Goal: Task Accomplishment & Management: Manage account settings

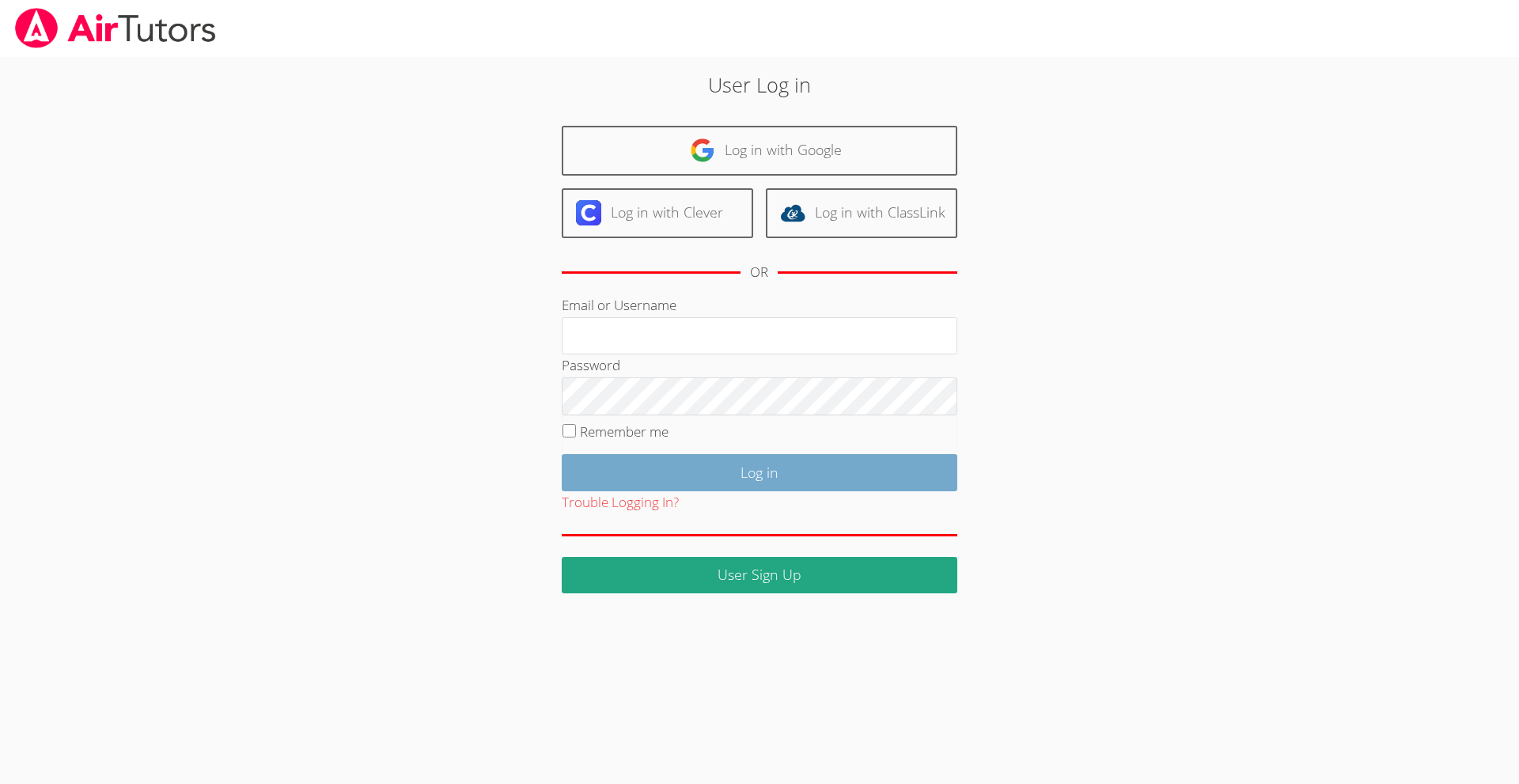
type input "[PERSON_NAME][EMAIL_ADDRESS][DOMAIN_NAME]"
click at [761, 477] on input "Log in" at bounding box center [760, 473] width 396 height 37
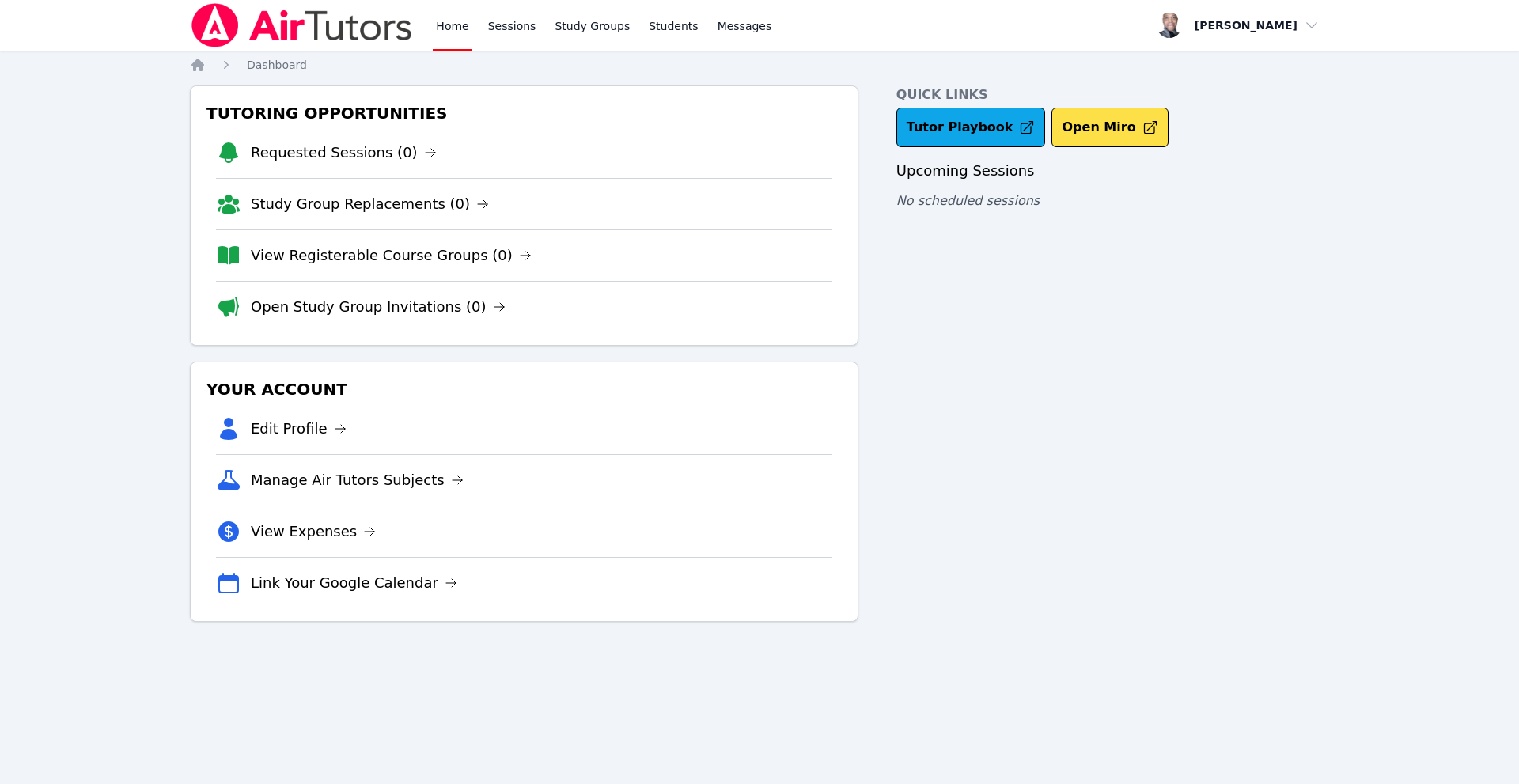
click at [471, 481] on li "Manage Air Tutors Subjects" at bounding box center [524, 480] width 617 height 52
click at [381, 476] on link "Manage Air Tutors Subjects" at bounding box center [358, 480] width 213 height 22
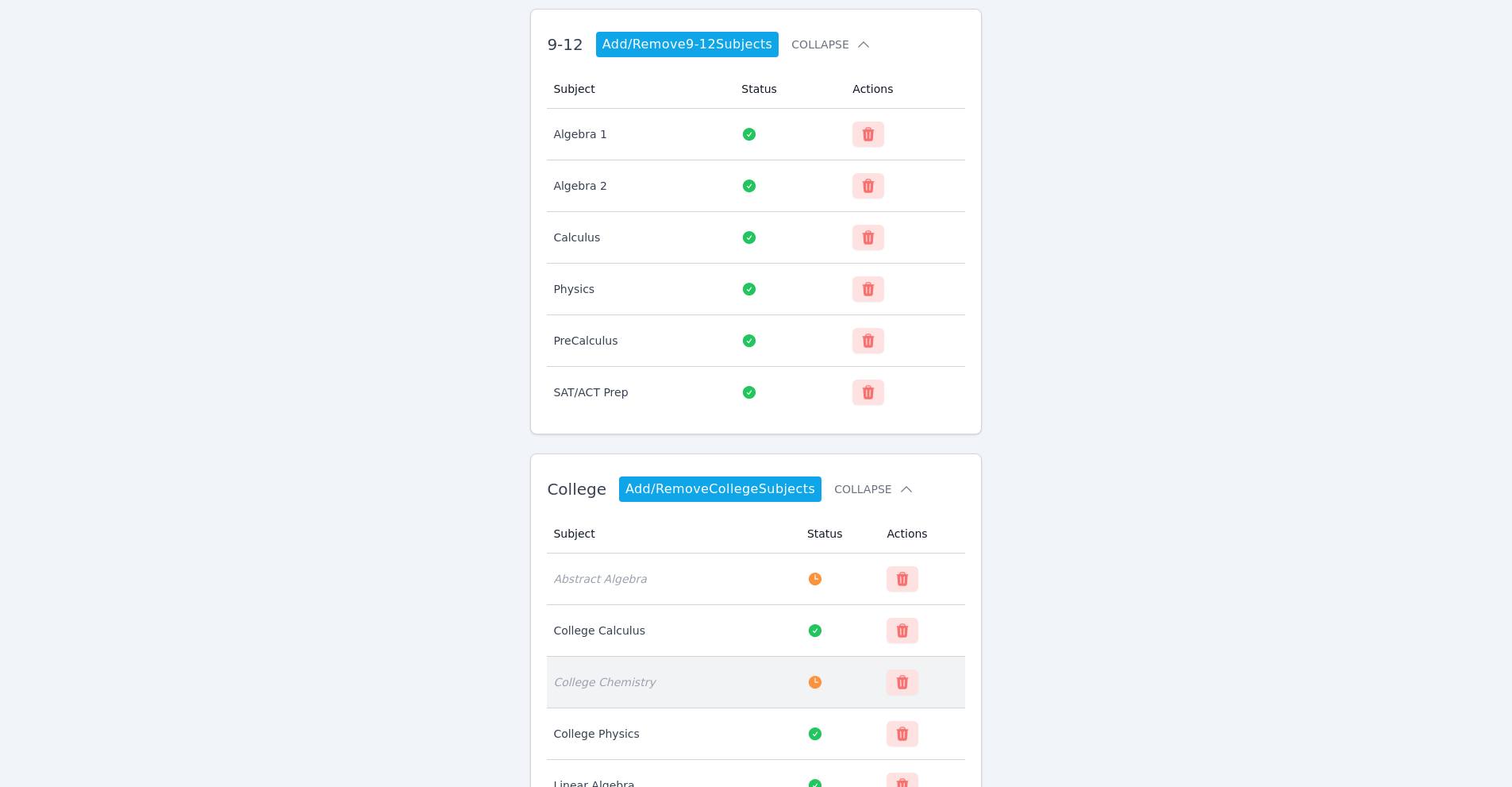
scroll to position [310, 0]
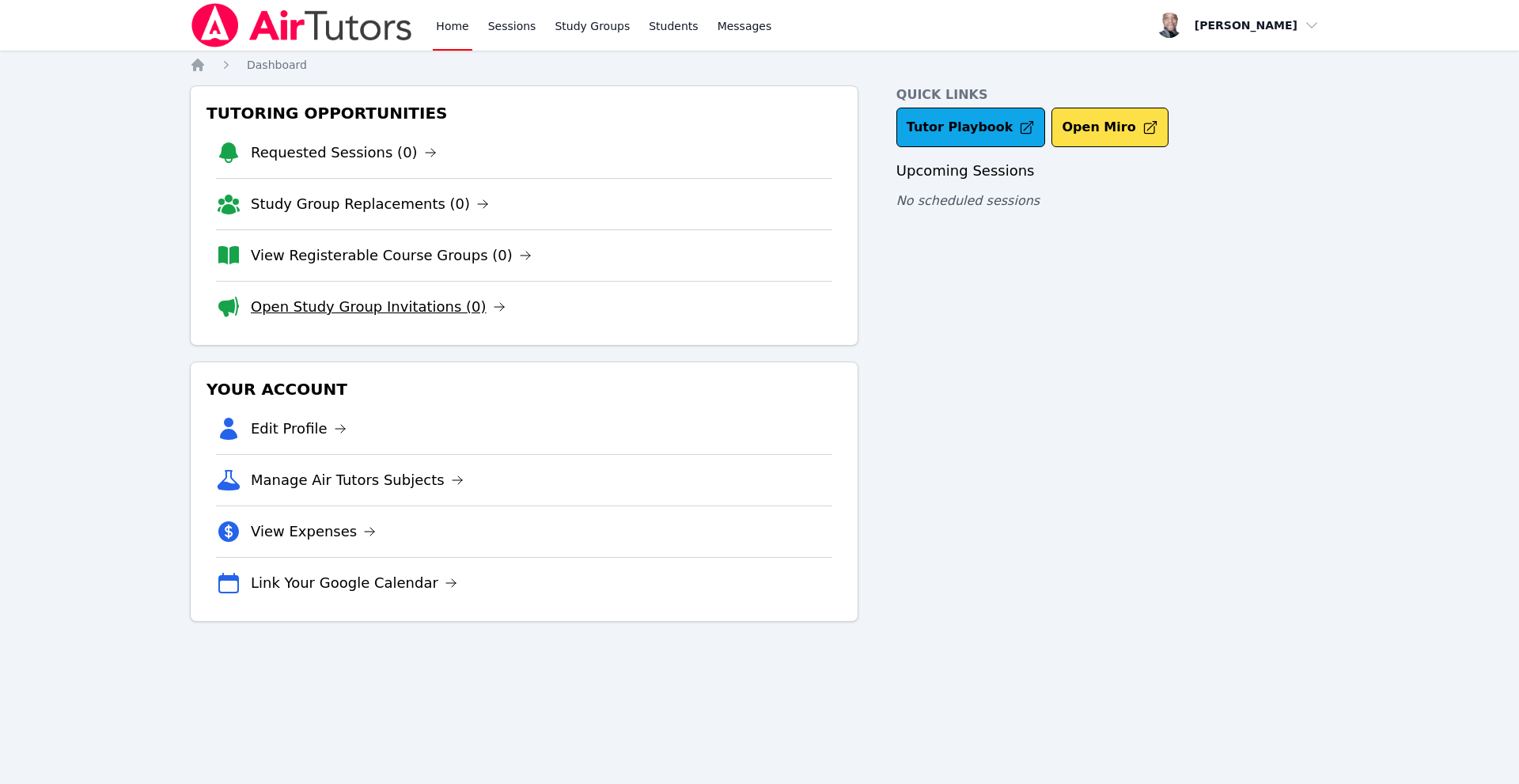
click at [432, 299] on link "Open Study Group Invitations (0)" at bounding box center [378, 307] width 255 height 22
